Goal: Transaction & Acquisition: Obtain resource

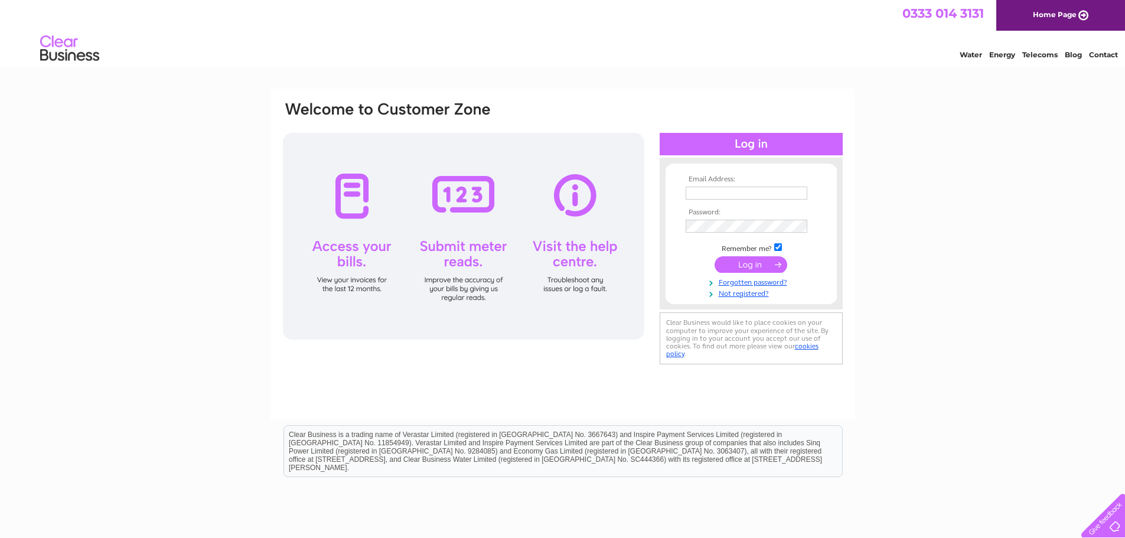
type input "steve@myahs.eu"
click at [745, 265] on input "submit" at bounding box center [751, 264] width 73 height 17
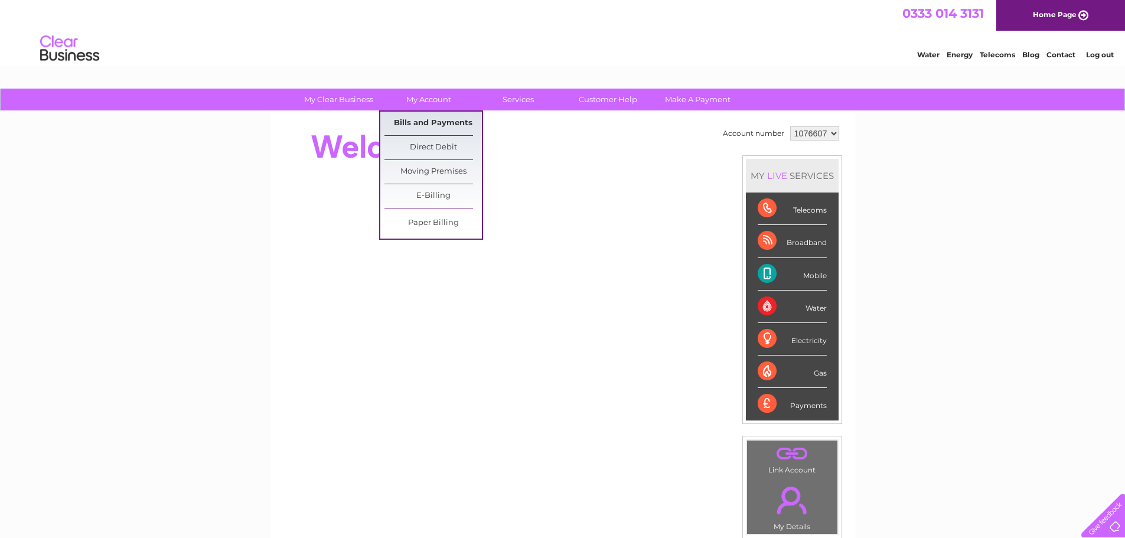
click at [413, 119] on link "Bills and Payments" at bounding box center [433, 124] width 97 height 24
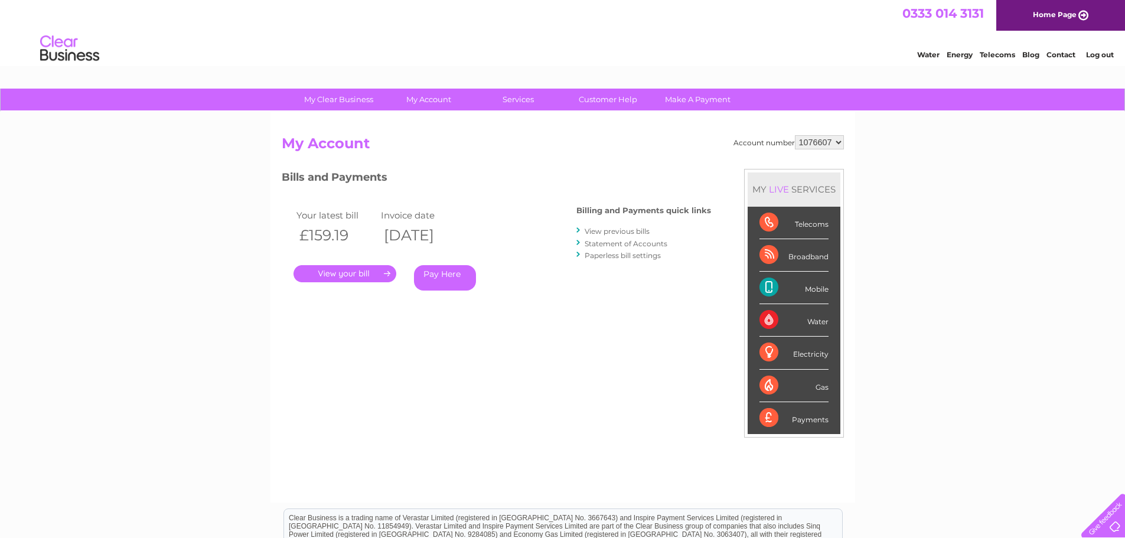
click at [354, 270] on link "." at bounding box center [345, 273] width 103 height 17
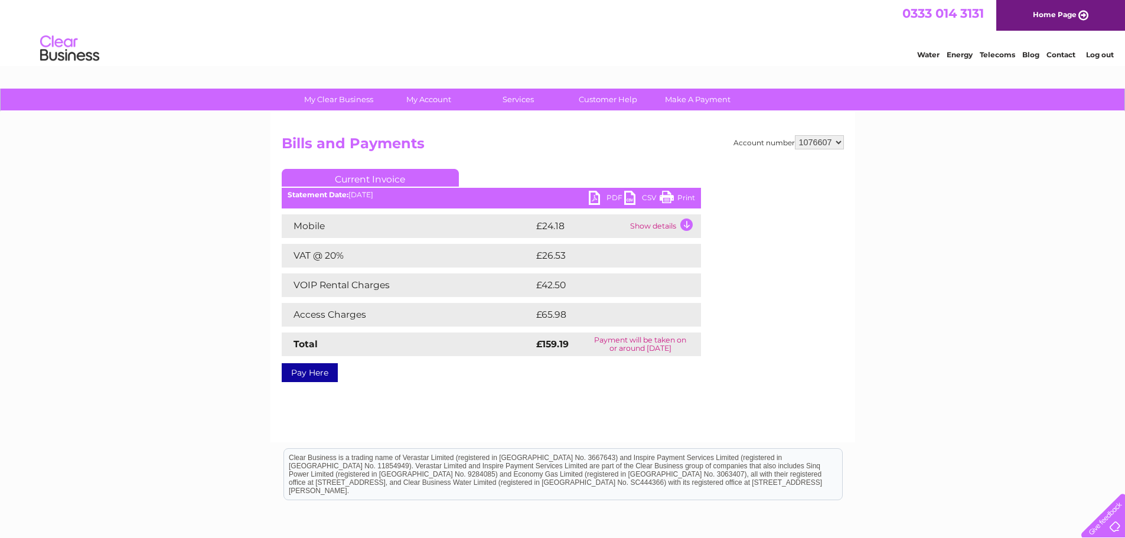
click at [591, 195] on link "PDF" at bounding box center [606, 199] width 35 height 17
click at [591, 196] on link "PDF" at bounding box center [606, 199] width 35 height 17
